Goal: Task Accomplishment & Management: Manage account settings

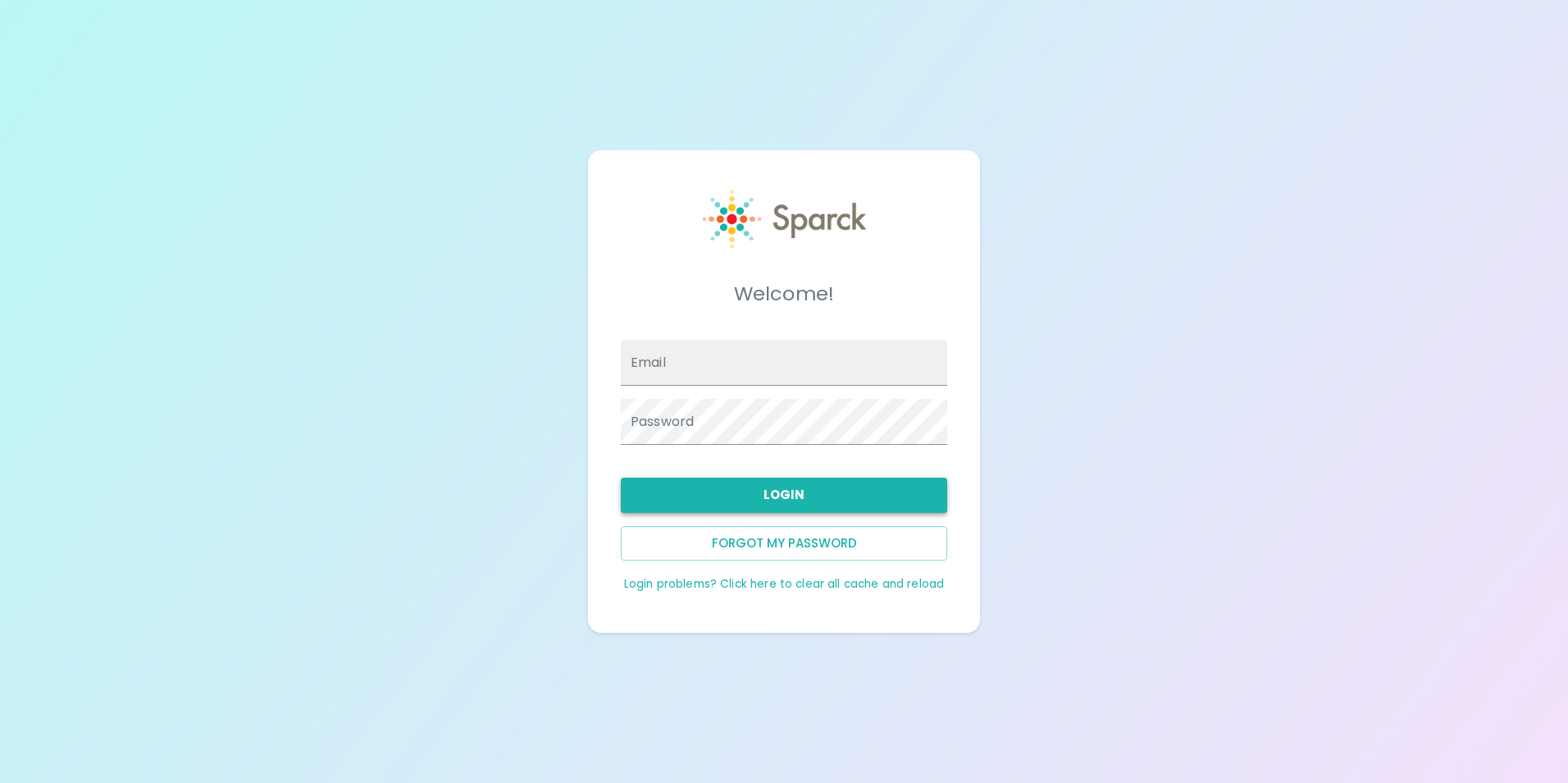
type input "[EMAIL_ADDRESS][DOMAIN_NAME]"
click at [778, 497] on button "Login" at bounding box center [784, 494] width 326 height 34
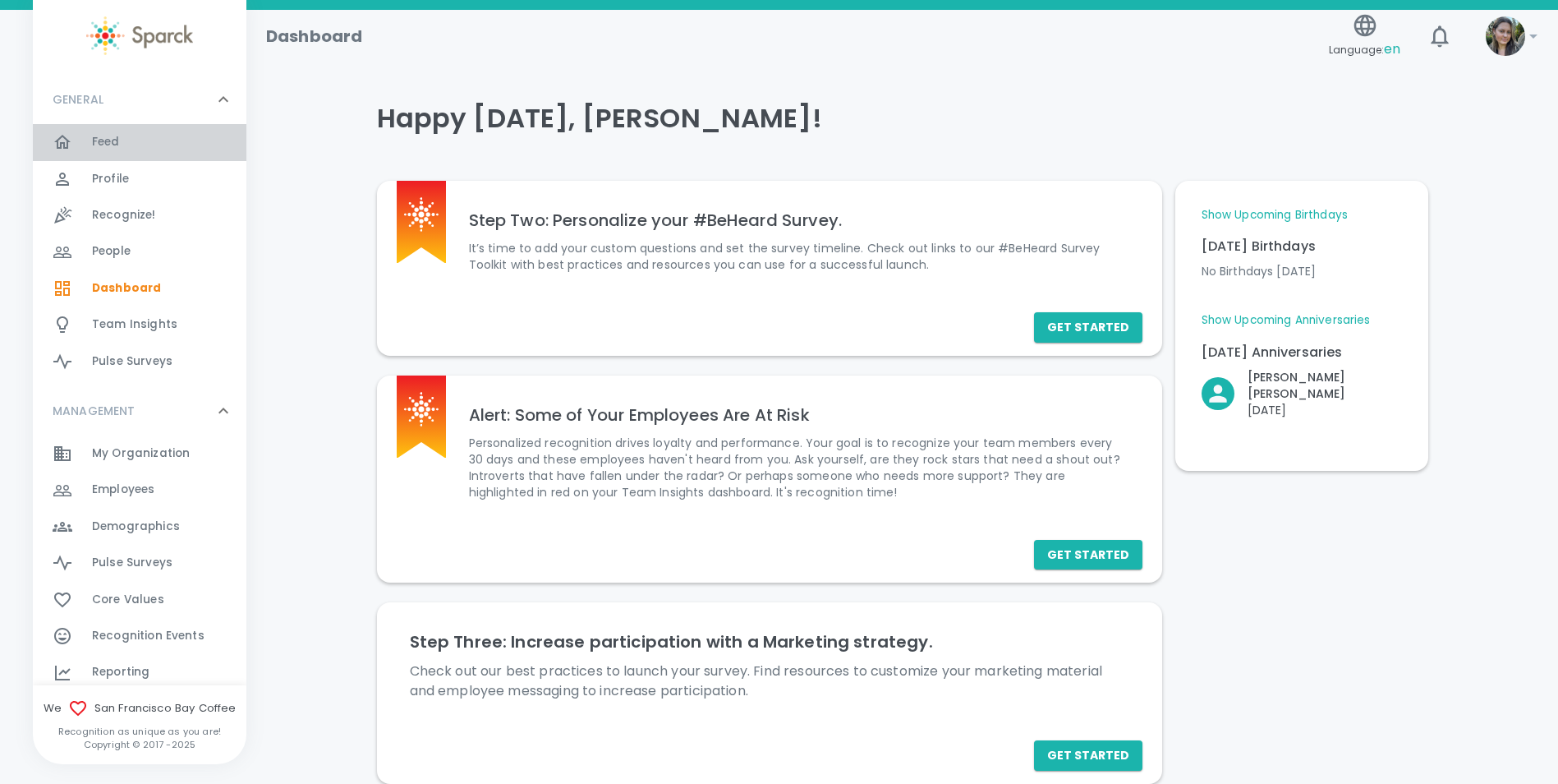
click at [146, 150] on div "Feed 0" at bounding box center [169, 142] width 155 height 23
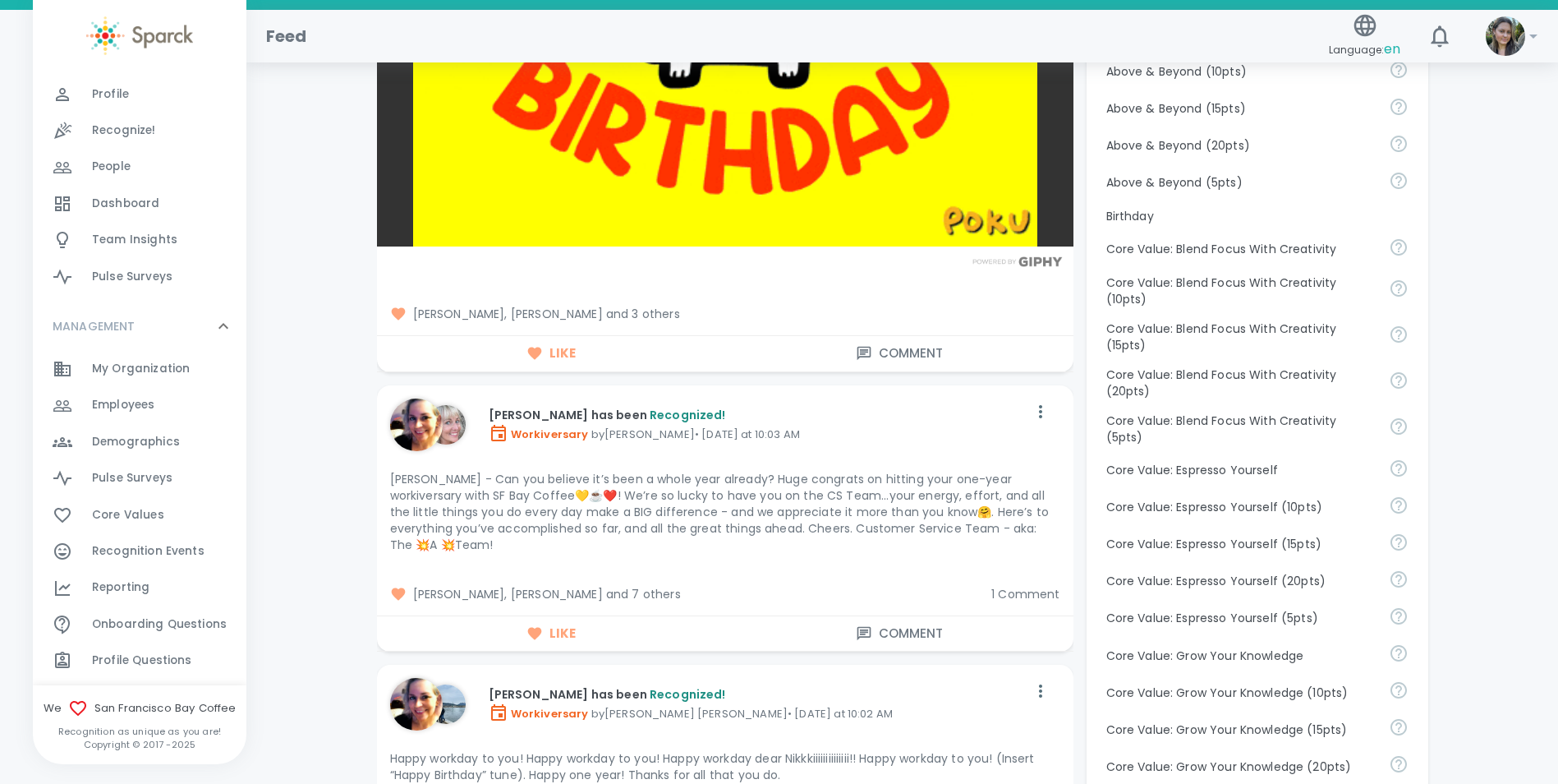
scroll to position [165, 0]
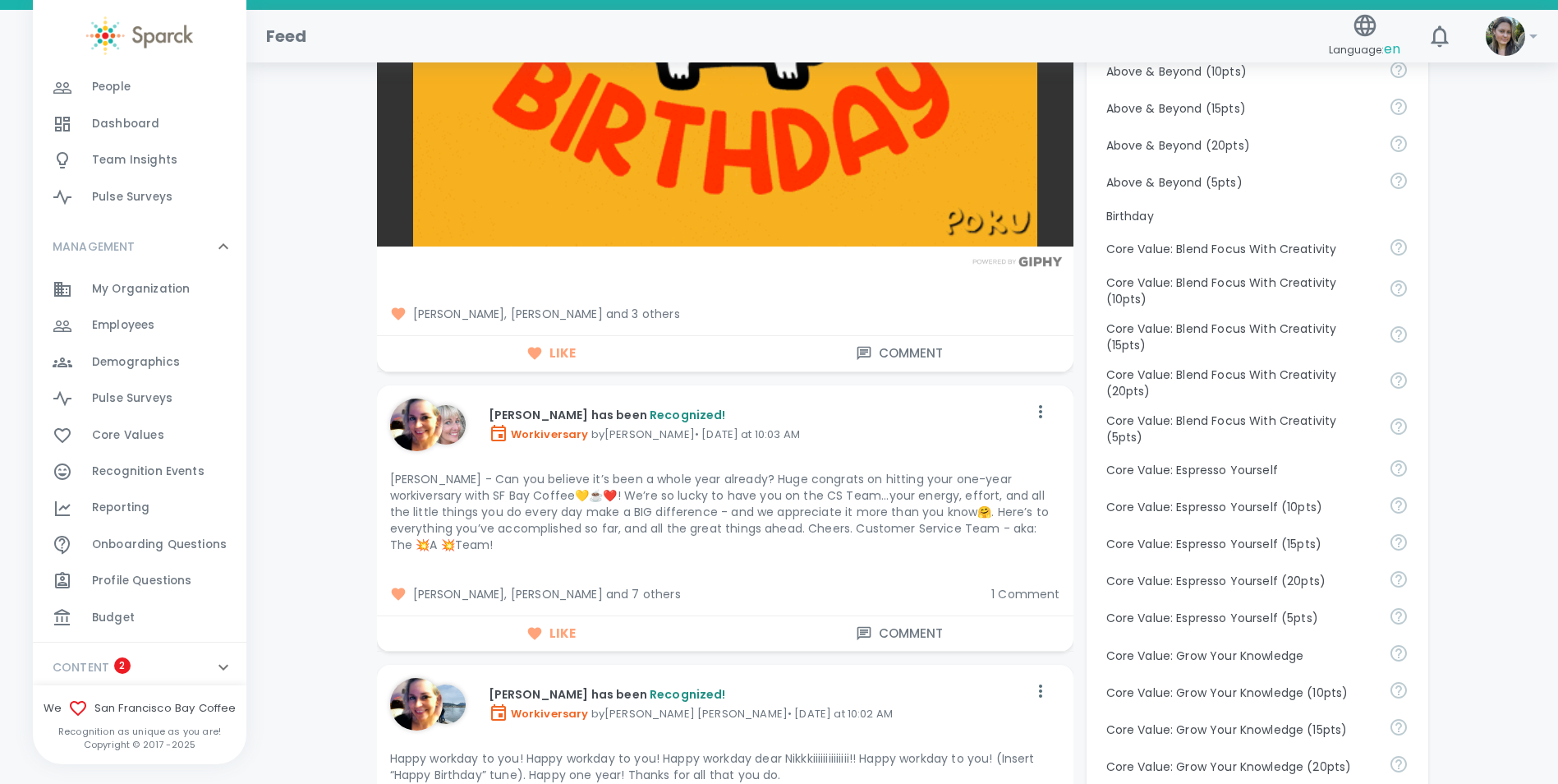
click at [149, 562] on div "Budget 0" at bounding box center [140, 617] width 214 height 36
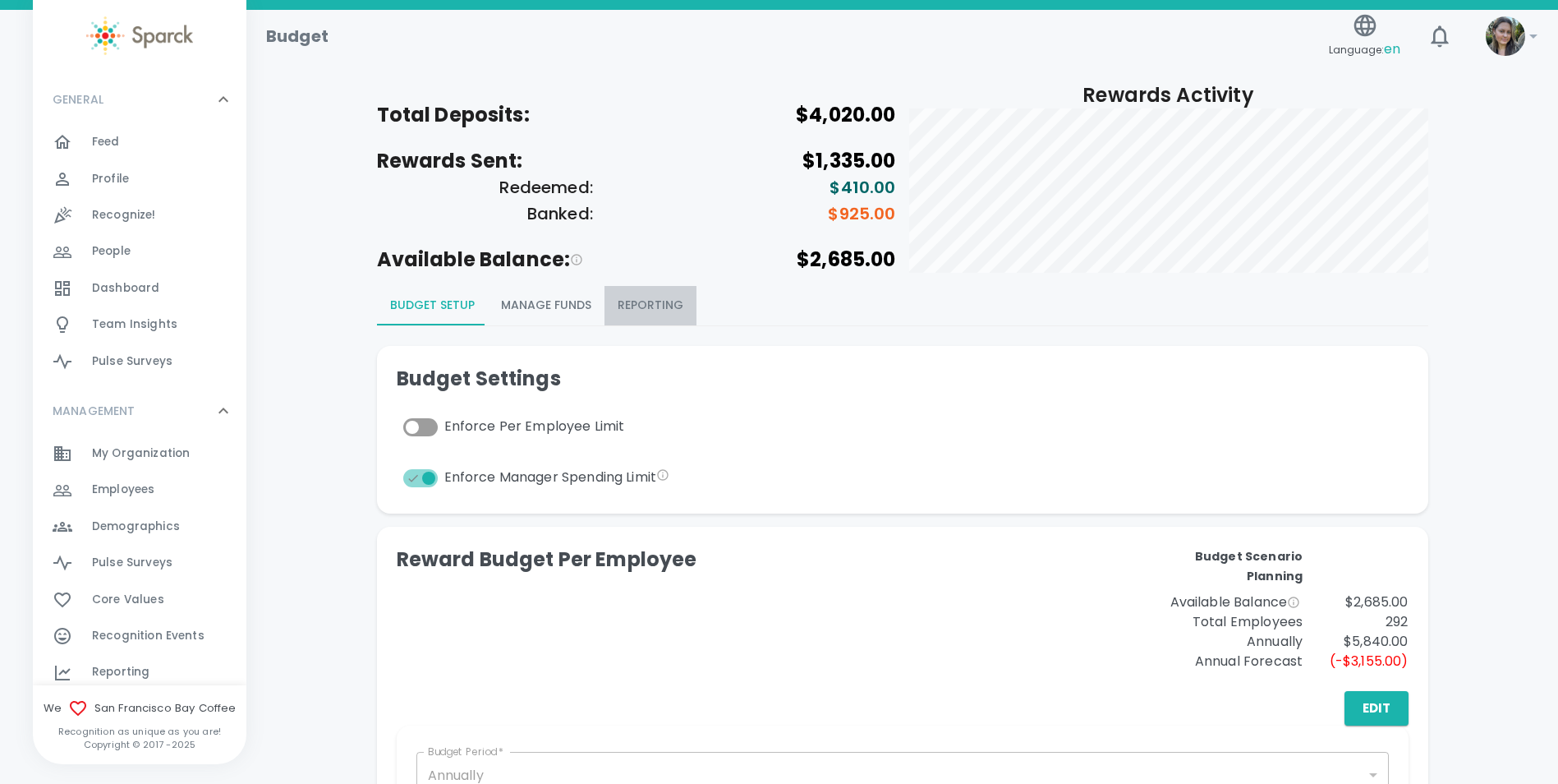
click at [673, 306] on button "Reporting" at bounding box center [650, 305] width 92 height 39
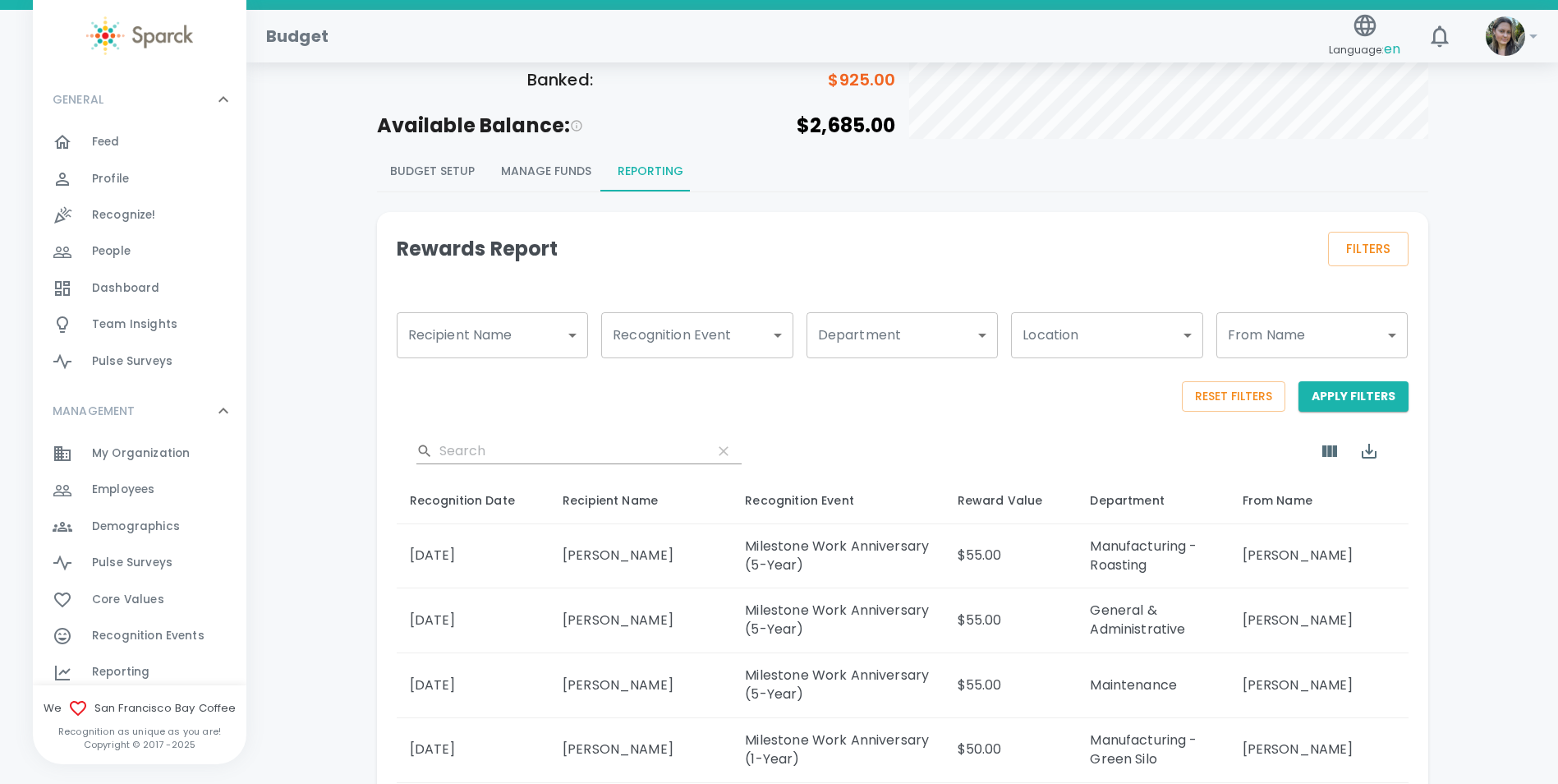
scroll to position [165, 0]
